Goal: Task Accomplishment & Management: Complete application form

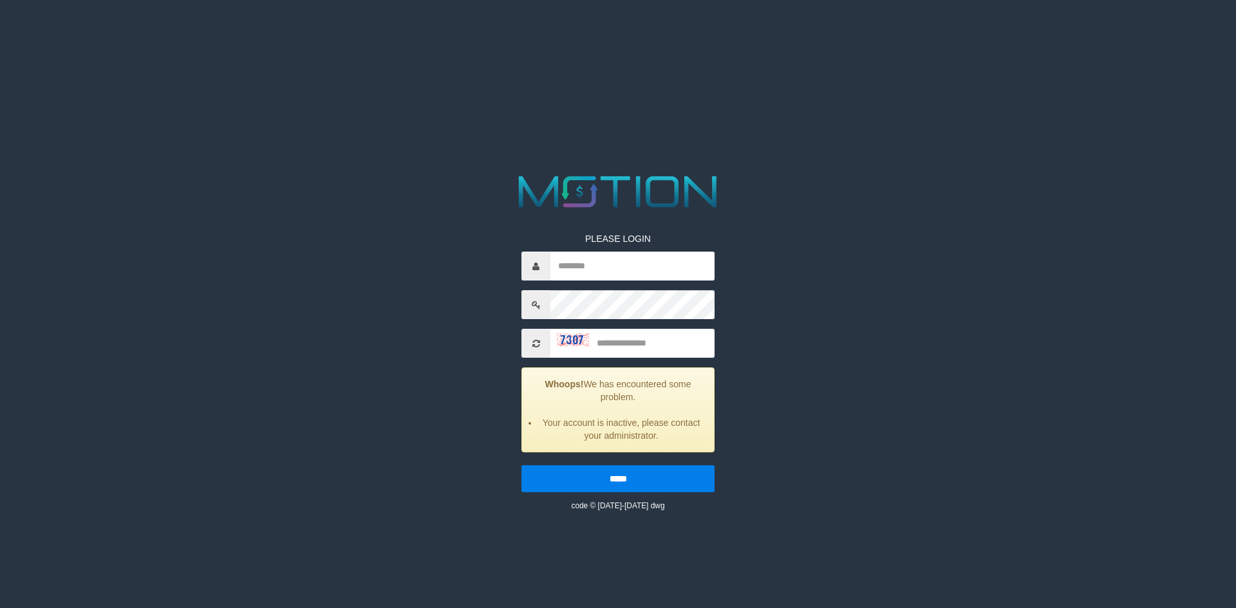
drag, startPoint x: 535, startPoint y: 325, endPoint x: 597, endPoint y: 344, distance: 65.4
click at [536, 325] on div "PLEASE LOGIN Whoops! We has encountered some problem. Your account is inactive,…" at bounding box center [618, 362] width 212 height 299
drag, startPoint x: 597, startPoint y: 344, endPoint x: 585, endPoint y: 344, distance: 12.2
click at [595, 344] on input "text" at bounding box center [632, 343] width 164 height 29
click at [561, 344] on img at bounding box center [573, 339] width 32 height 13
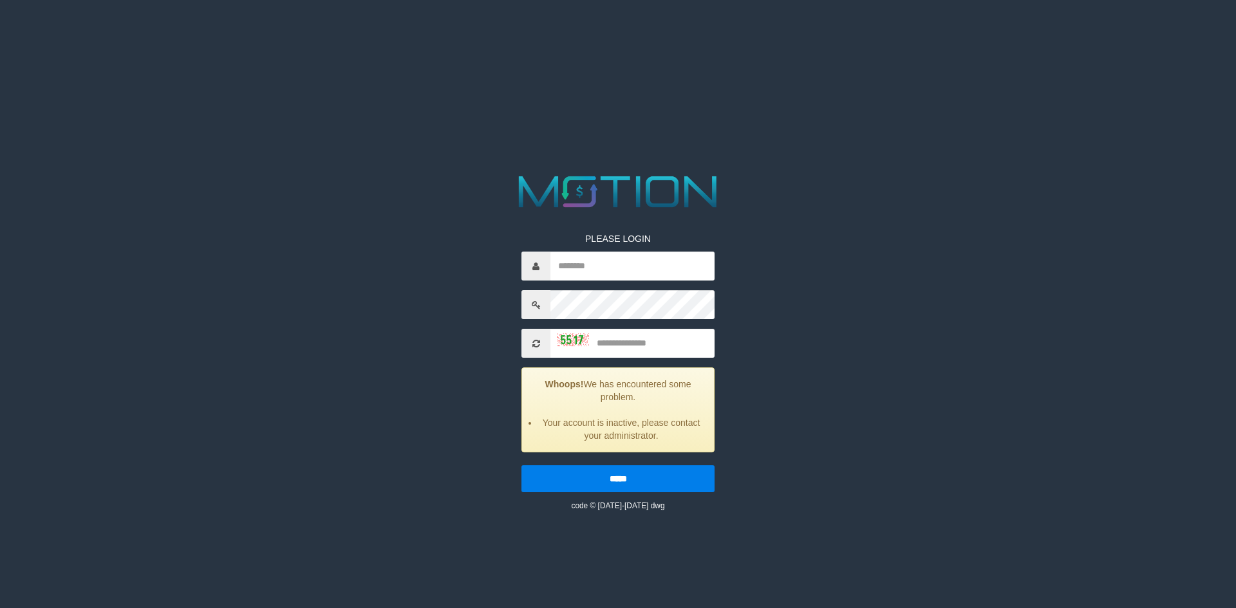
click at [561, 344] on img at bounding box center [573, 339] width 32 height 13
click at [560, 344] on img at bounding box center [573, 339] width 32 height 13
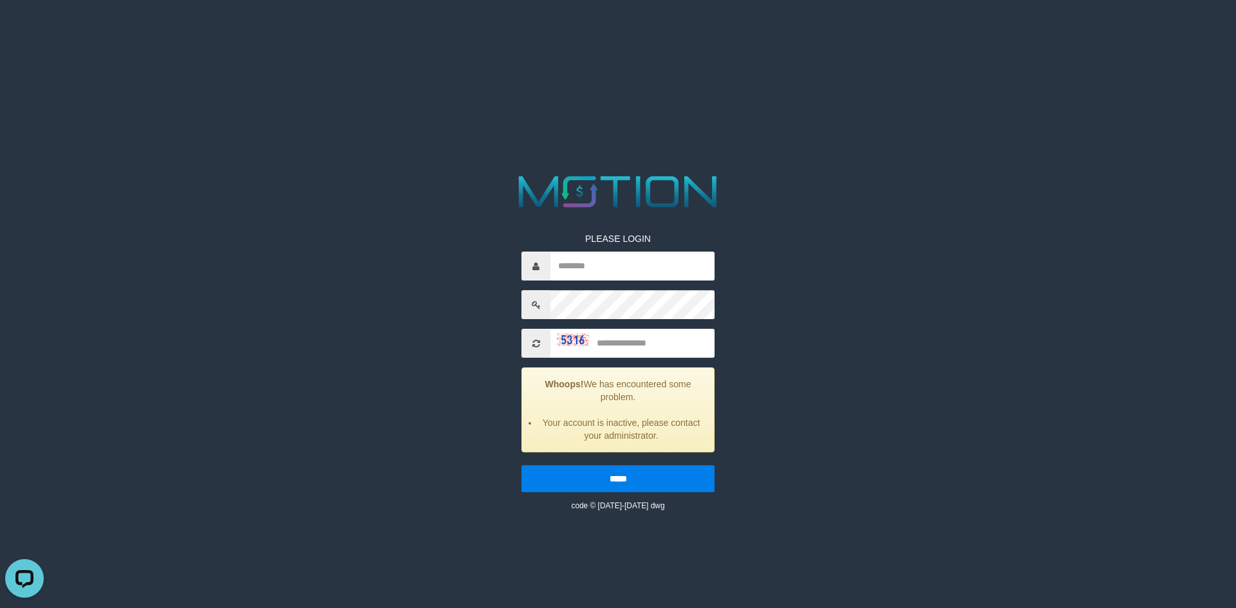
click at [536, 346] on icon at bounding box center [536, 343] width 8 height 9
click at [533, 343] on icon at bounding box center [536, 343] width 8 height 9
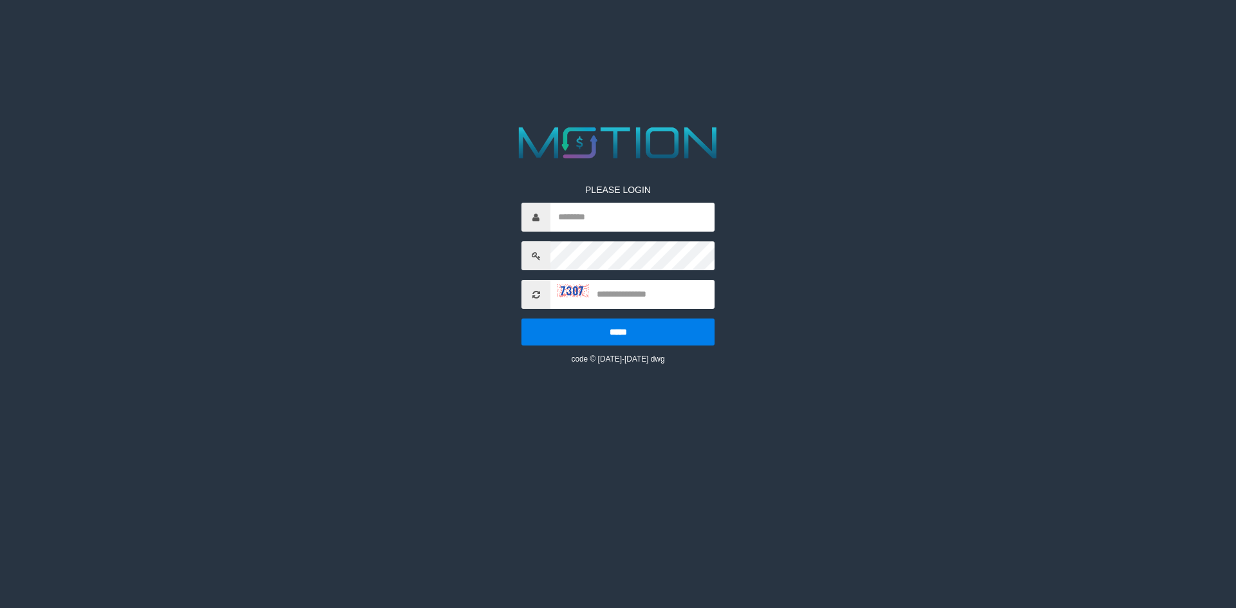
click at [558, 290] on img at bounding box center [573, 291] width 32 height 13
click at [636, 221] on input "text" at bounding box center [632, 217] width 164 height 29
type input "*******"
